Goal: Find specific page/section: Find specific page/section

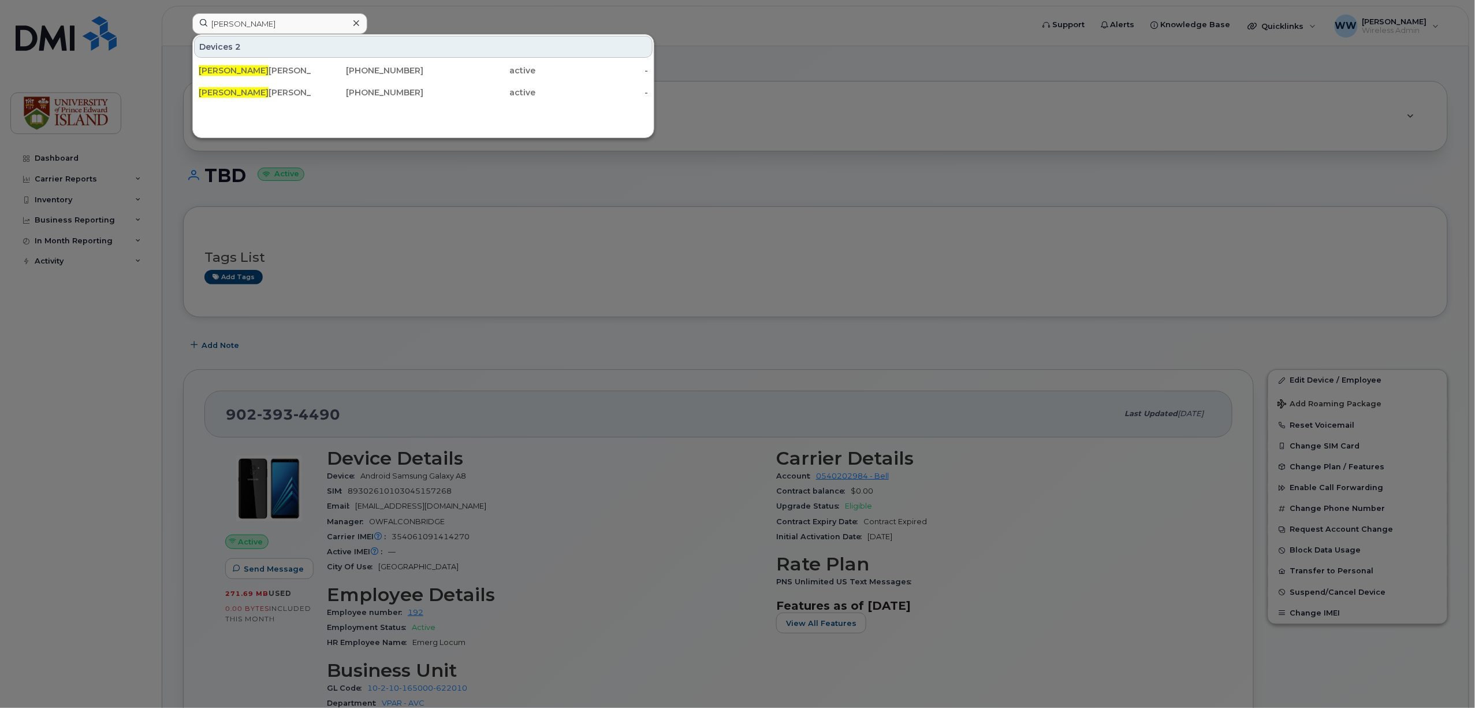
drag, startPoint x: 241, startPoint y: 21, endPoint x: 215, endPoint y: 22, distance: 26.0
click at [207, 22] on input "[PERSON_NAME]" at bounding box center [279, 23] width 175 height 21
type input "9023939840"
click at [259, 76] on div "[MEDICAL_DATA] Staff" at bounding box center [255, 71] width 113 height 12
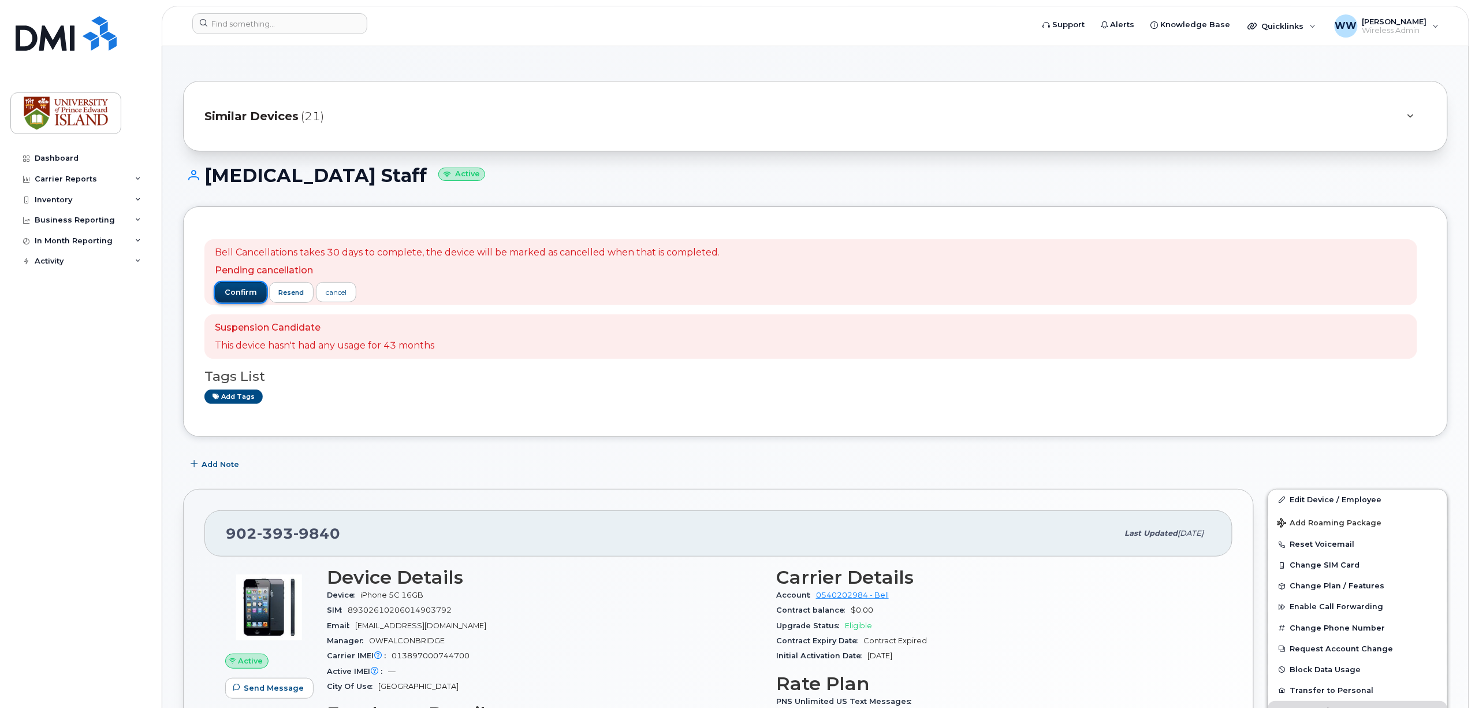
click at [230, 295] on span "confirm" at bounding box center [241, 292] width 32 height 10
